Goal: Information Seeking & Learning: Understand process/instructions

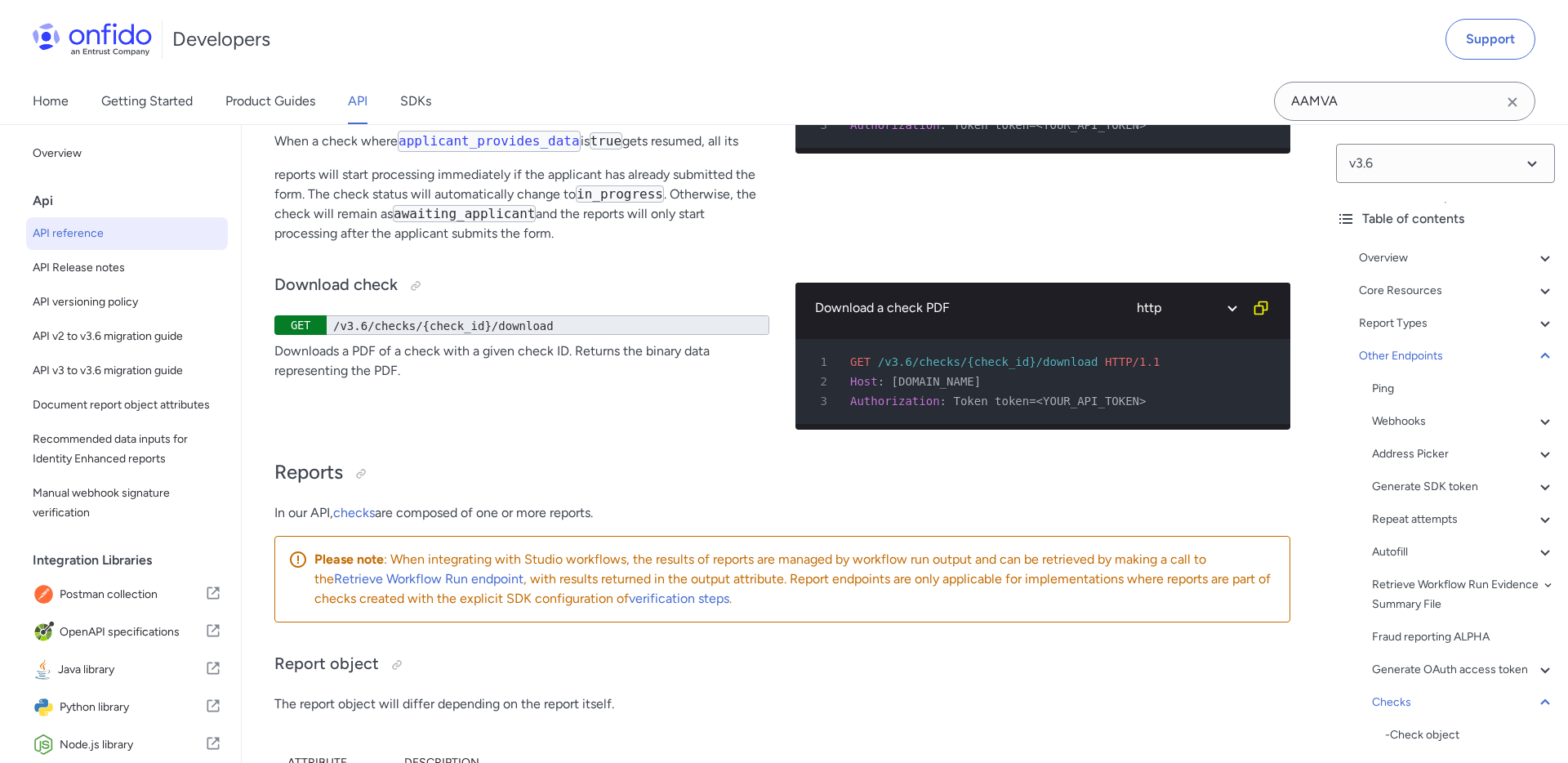
scroll to position [152875, 0]
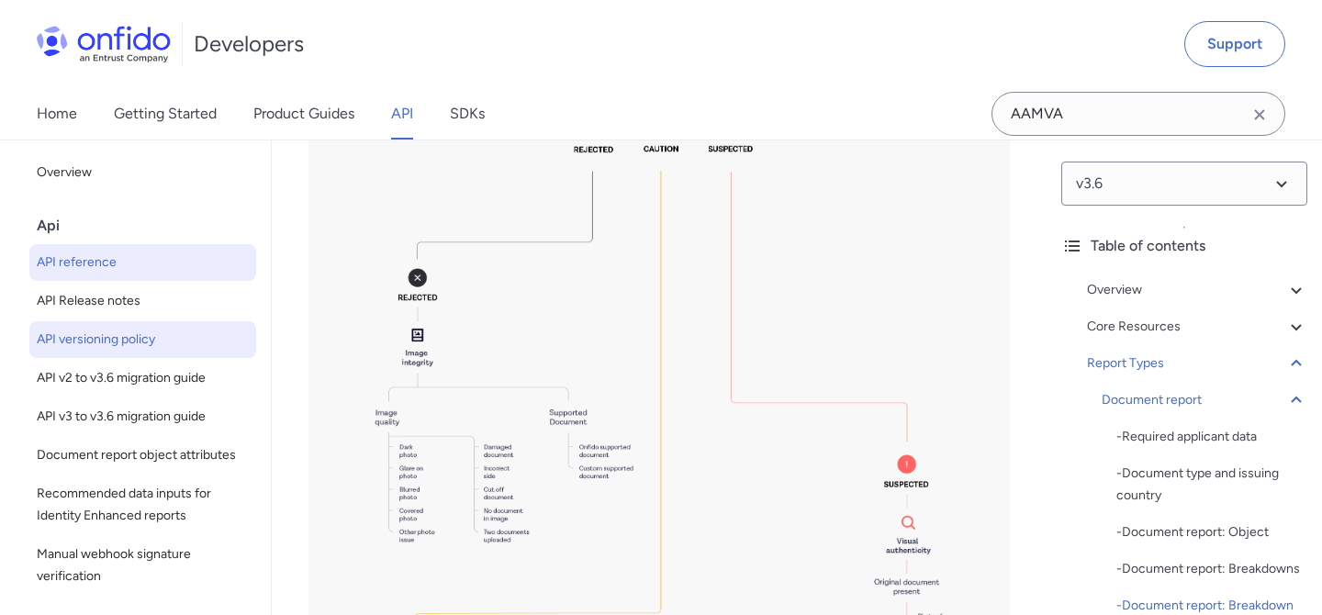
scroll to position [90707, 0]
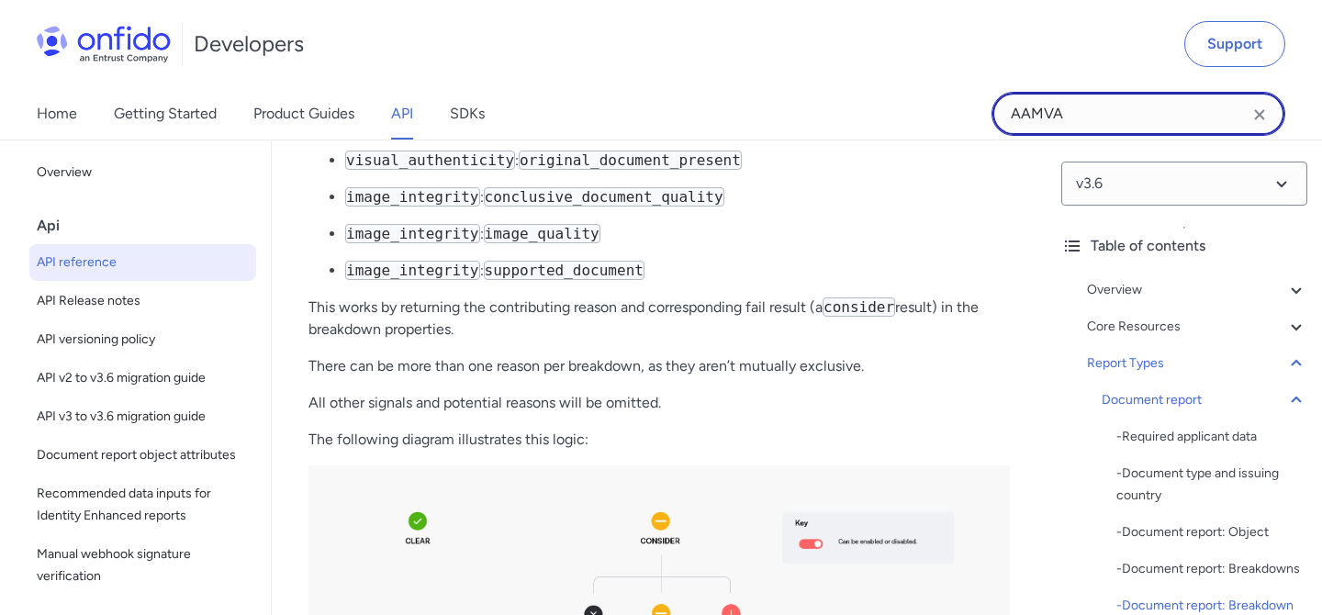
click at [1131, 126] on input "AAMVA" at bounding box center [1138, 114] width 294 height 44
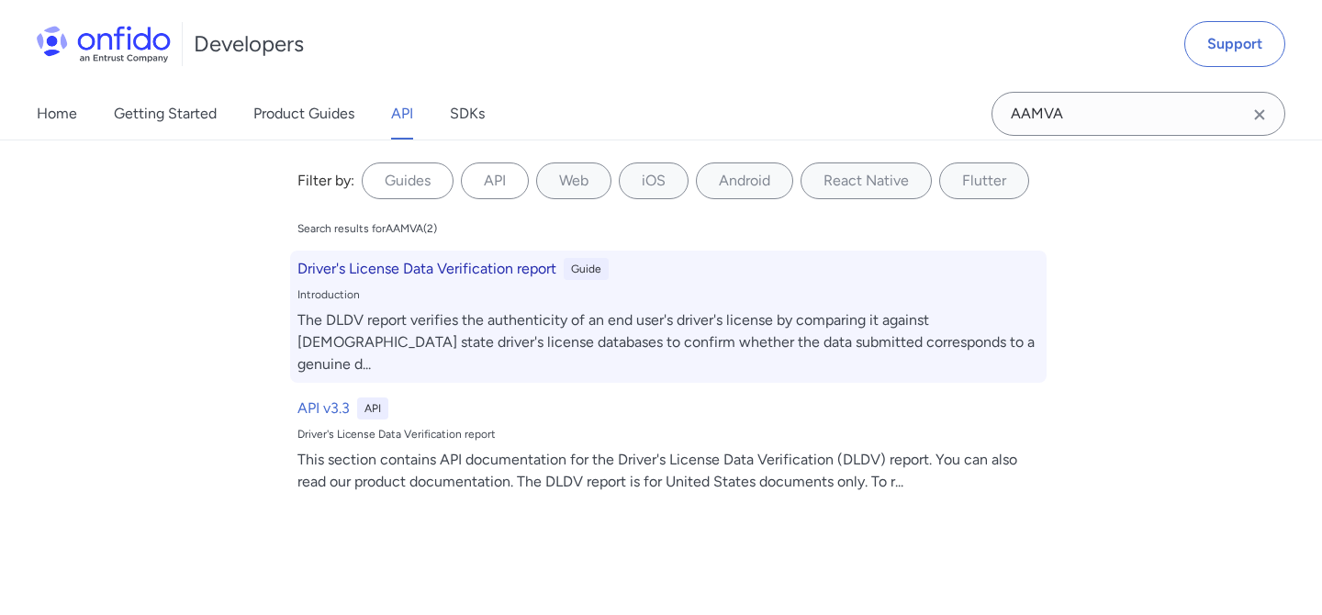
click at [426, 285] on div "Driver's License Data Verification report Guide Introduction The DLDV report ve…" at bounding box center [668, 317] width 756 height 132
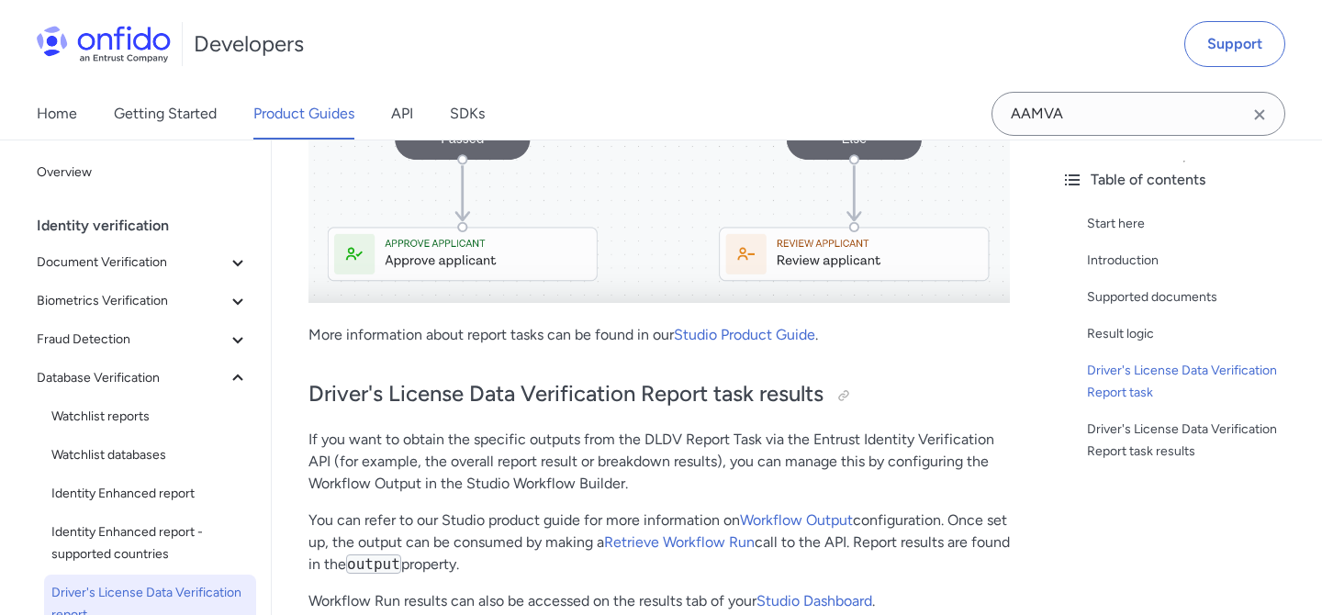
scroll to position [1892, 0]
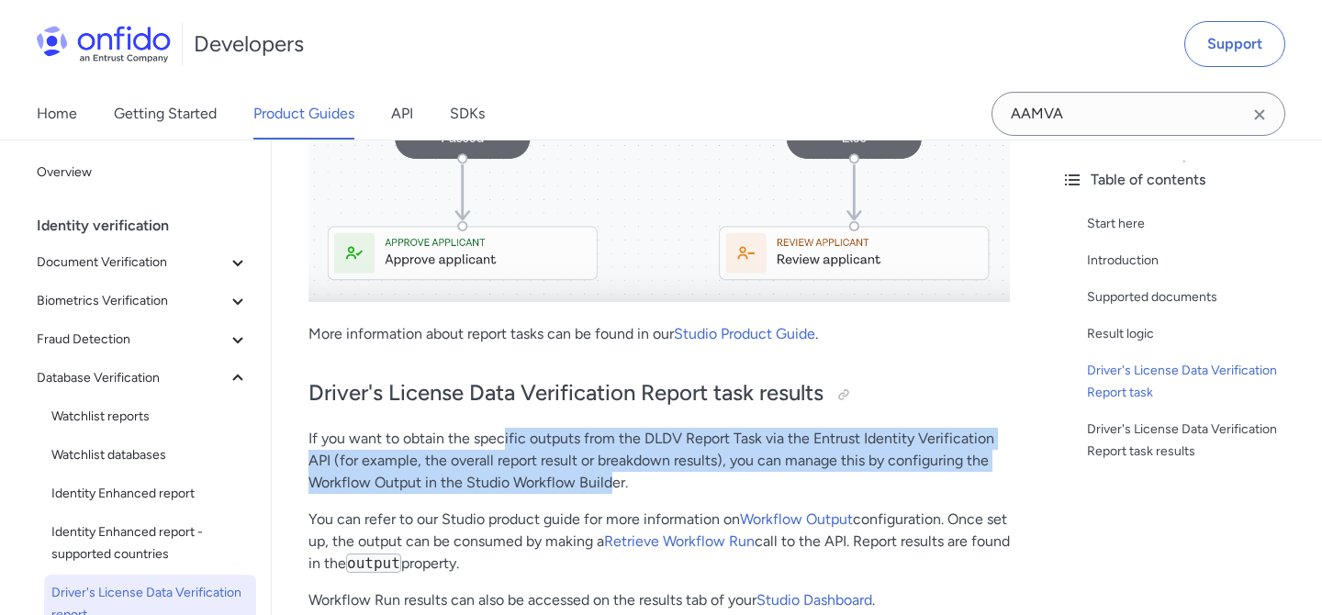
drag, startPoint x: 506, startPoint y: 379, endPoint x: 623, endPoint y: 410, distance: 121.6
click at [618, 428] on p "If you want to obtain the specific outputs from the DLDV Report Task via the En…" at bounding box center [658, 461] width 701 height 66
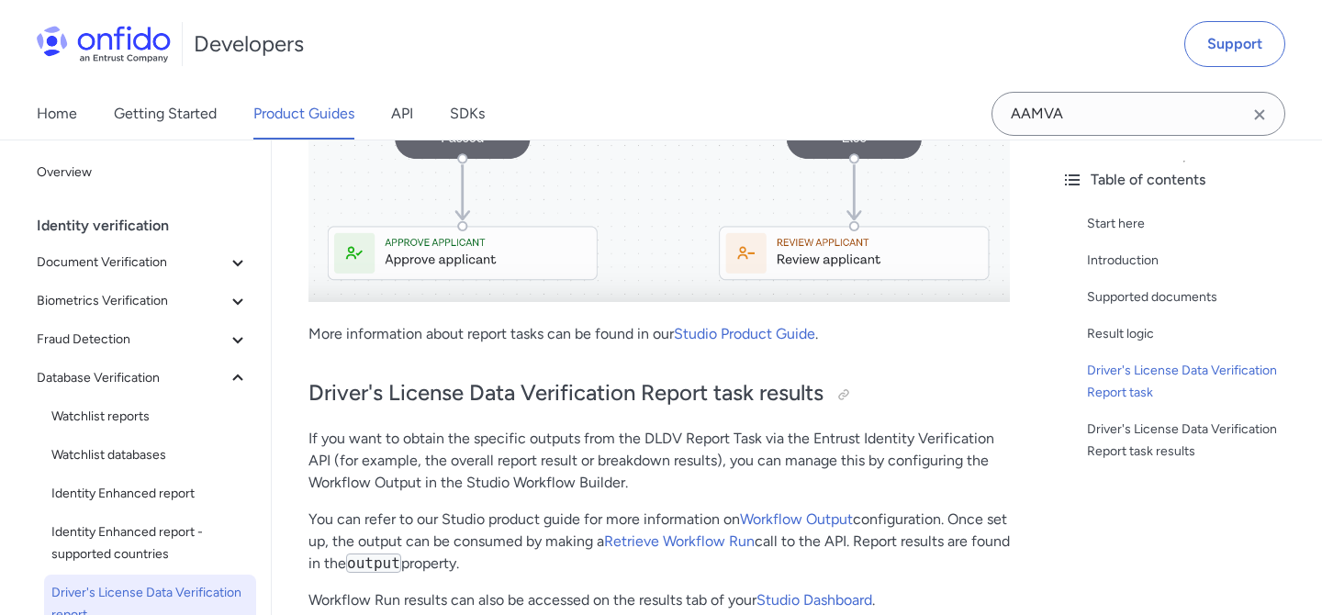
click at [643, 428] on p "If you want to obtain the specific outputs from the DLDV Report Task via the En…" at bounding box center [658, 461] width 701 height 66
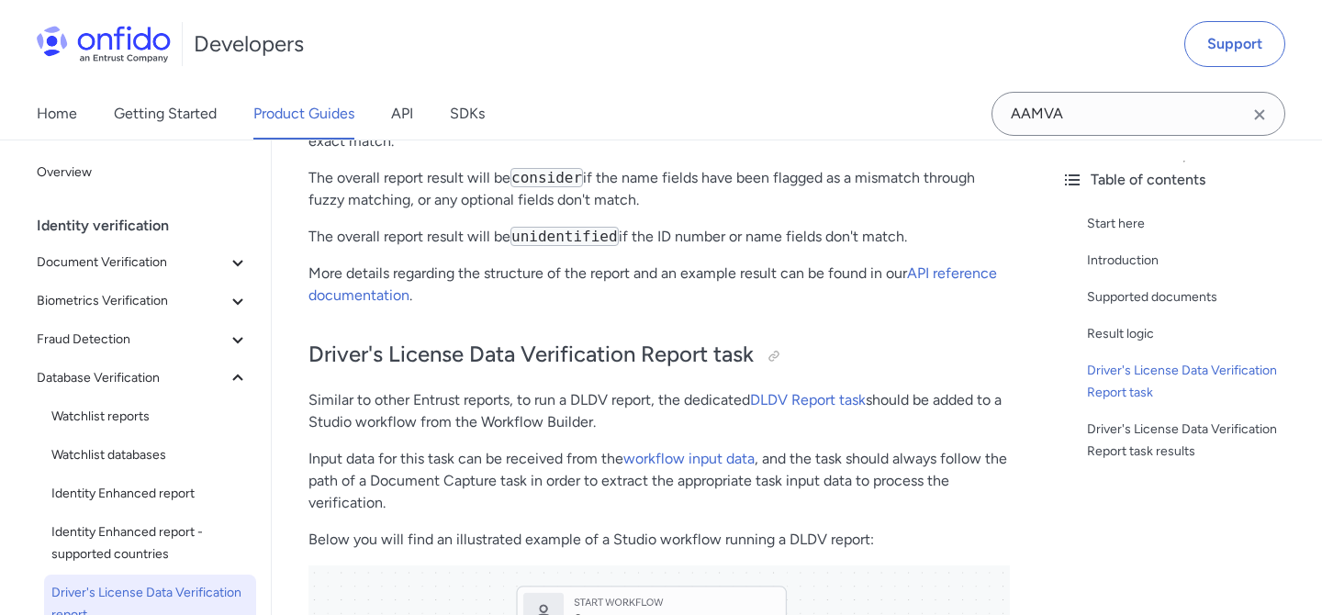
scroll to position [718, 0]
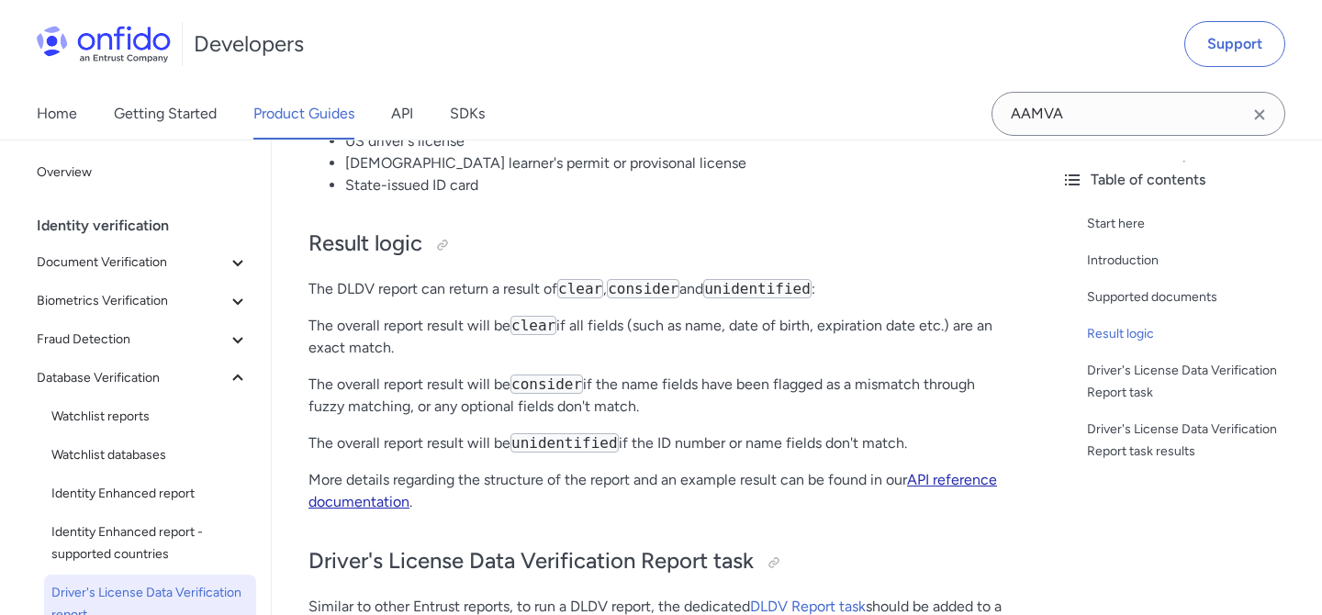
click at [369, 471] on link "API reference documentation" at bounding box center [652, 490] width 688 height 39
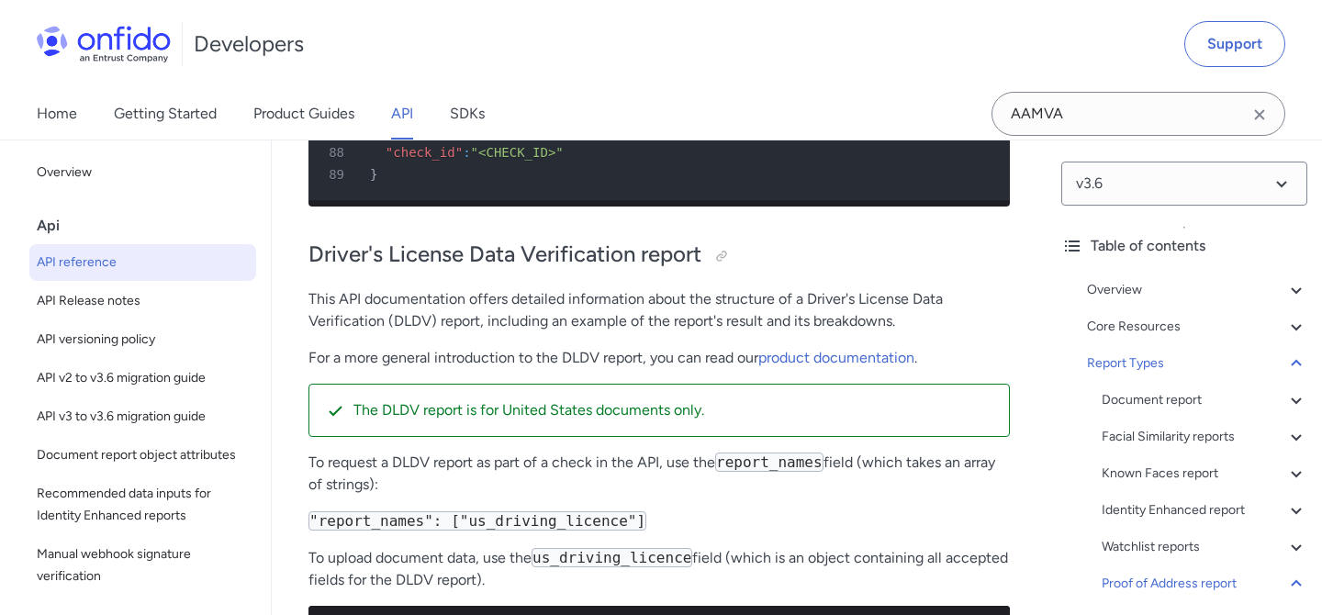
scroll to position [154016, 0]
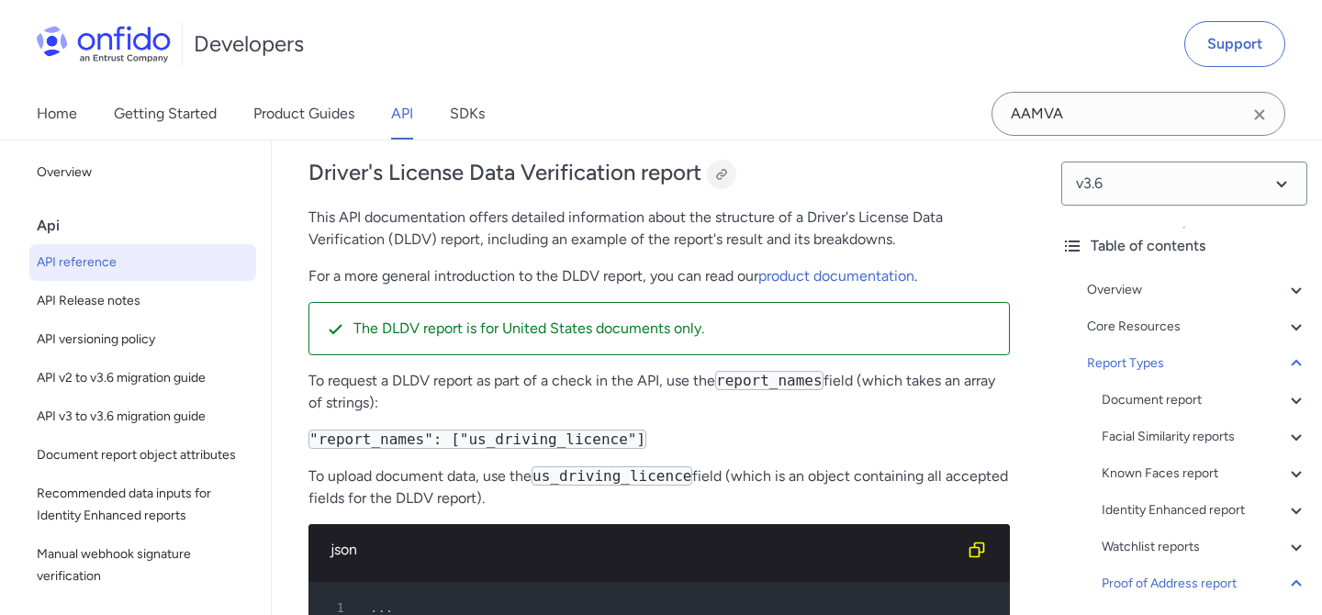
click at [726, 189] on div at bounding box center [721, 174] width 29 height 29
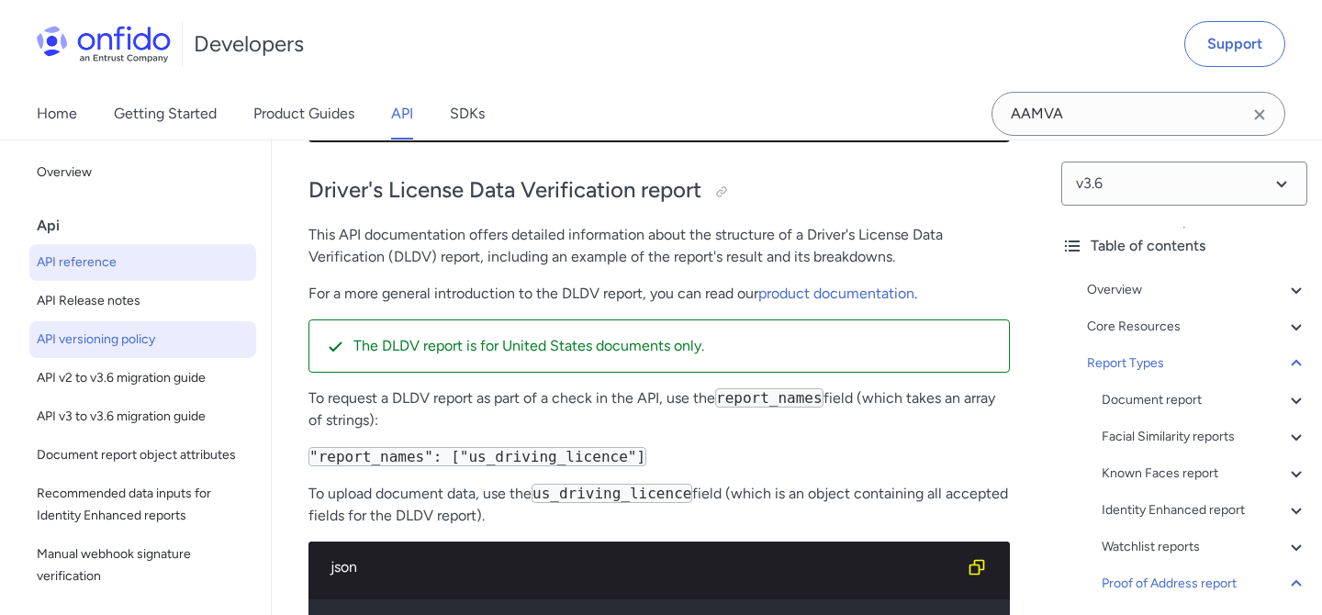
scroll to position [153996, 0]
